Goal: Go to known website: Access a specific website the user already knows

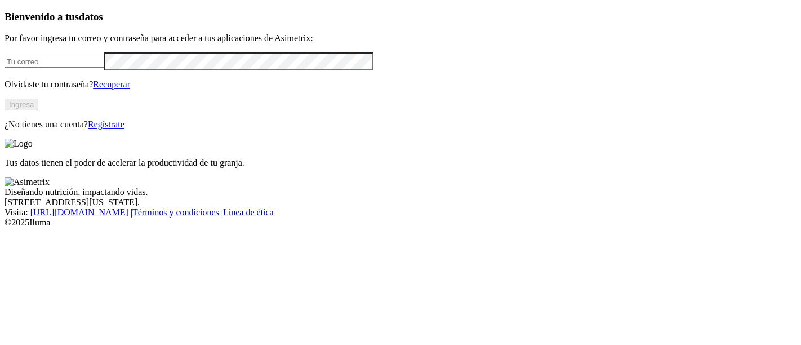
type input "[PERSON_NAME][EMAIL_ADDRESS][PERSON_NAME][DOMAIN_NAME]"
click at [38, 110] on button "Ingresa" at bounding box center [22, 105] width 34 height 12
